Goal: Navigation & Orientation: Find specific page/section

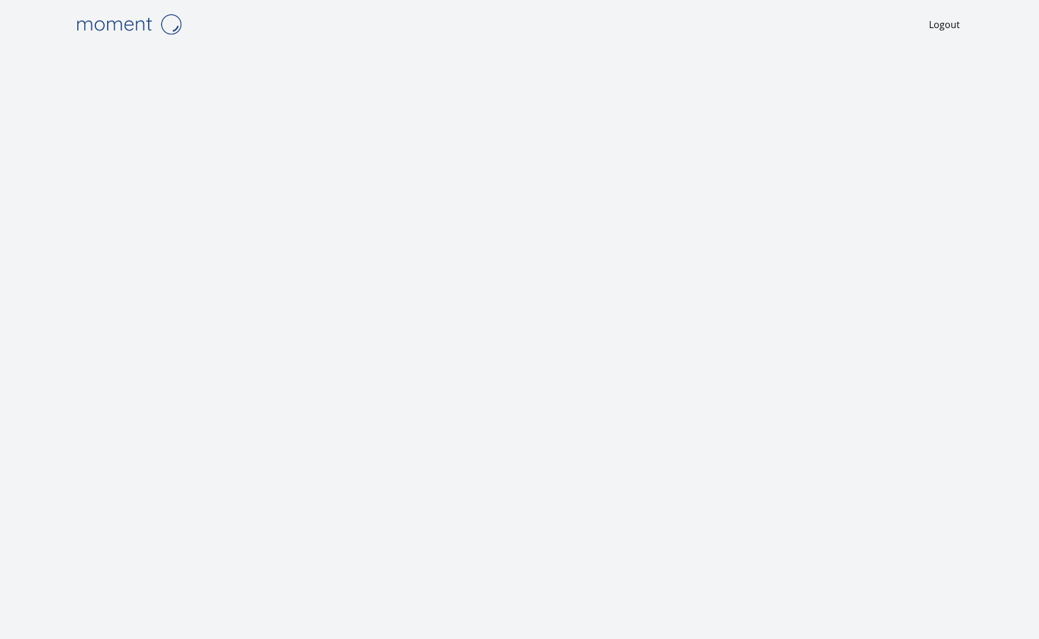
click at [132, 21] on img at bounding box center [128, 24] width 117 height 30
